Goal: Navigation & Orientation: Find specific page/section

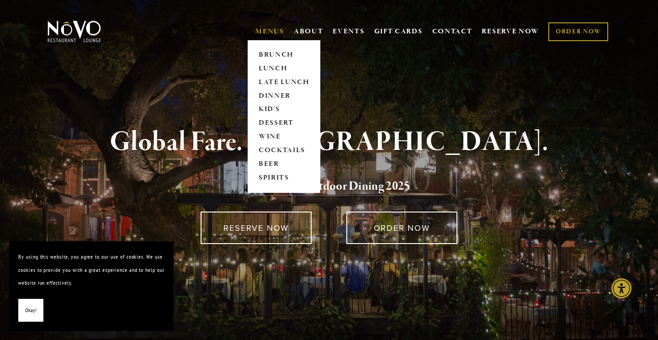
click at [278, 29] on link "MENUS" at bounding box center [270, 31] width 29 height 9
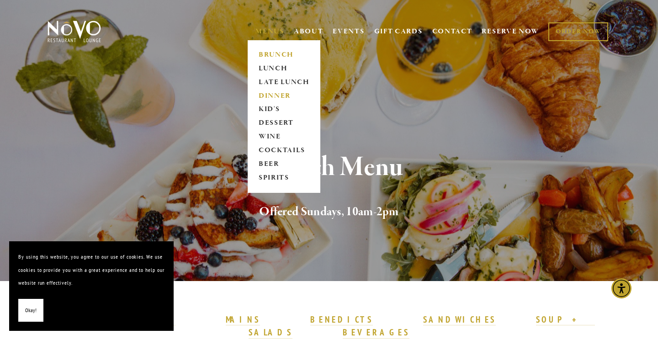
click at [276, 96] on link "DINNER" at bounding box center [284, 96] width 57 height 14
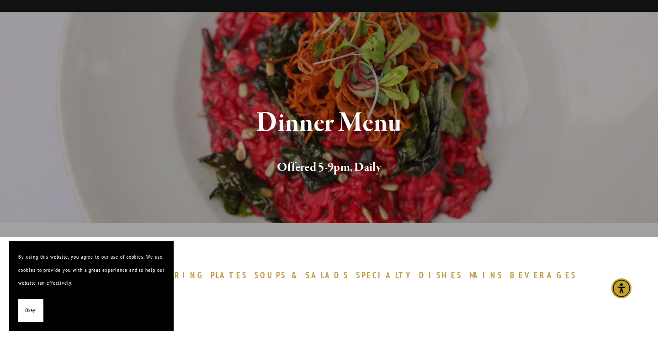
scroll to position [88, 0]
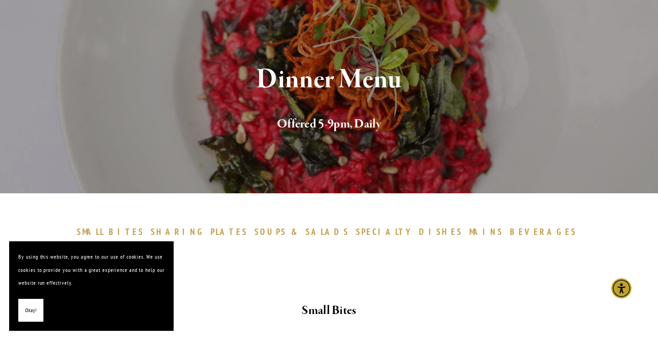
click at [24, 314] on button "Okay!" at bounding box center [30, 310] width 25 height 23
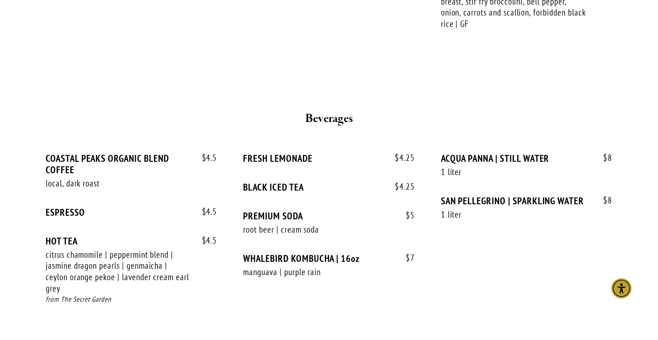
scroll to position [1785, 0]
